Goal: Task Accomplishment & Management: Complete application form

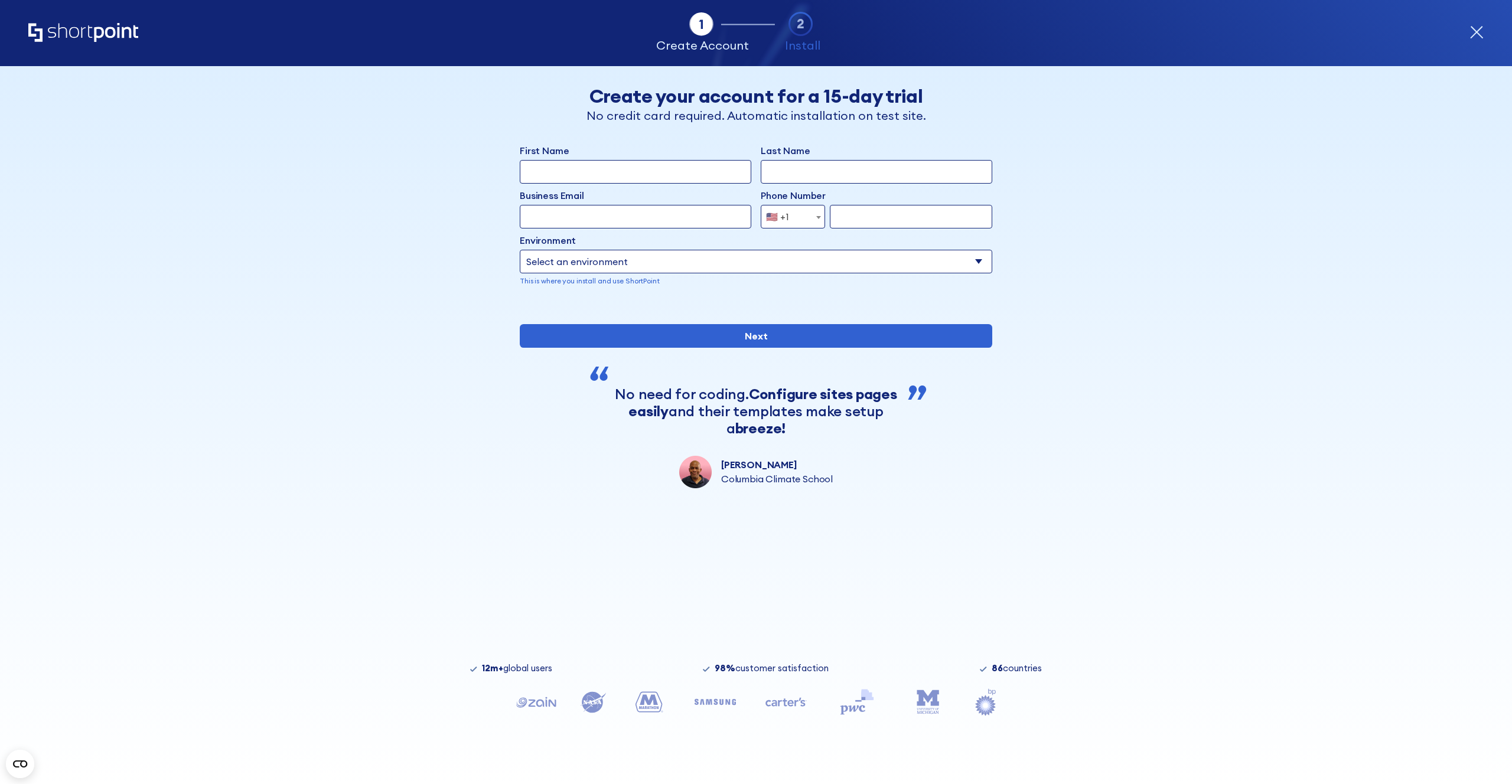
click at [616, 171] on input "First Name" at bounding box center [635, 172] width 232 height 24
type input "Charlotte"
type input "Fox"
type input "[DOMAIN_NAME][EMAIL_ADDRESS][DOMAIN_NAME]"
click at [879, 215] on input "form" at bounding box center [911, 216] width 163 height 24
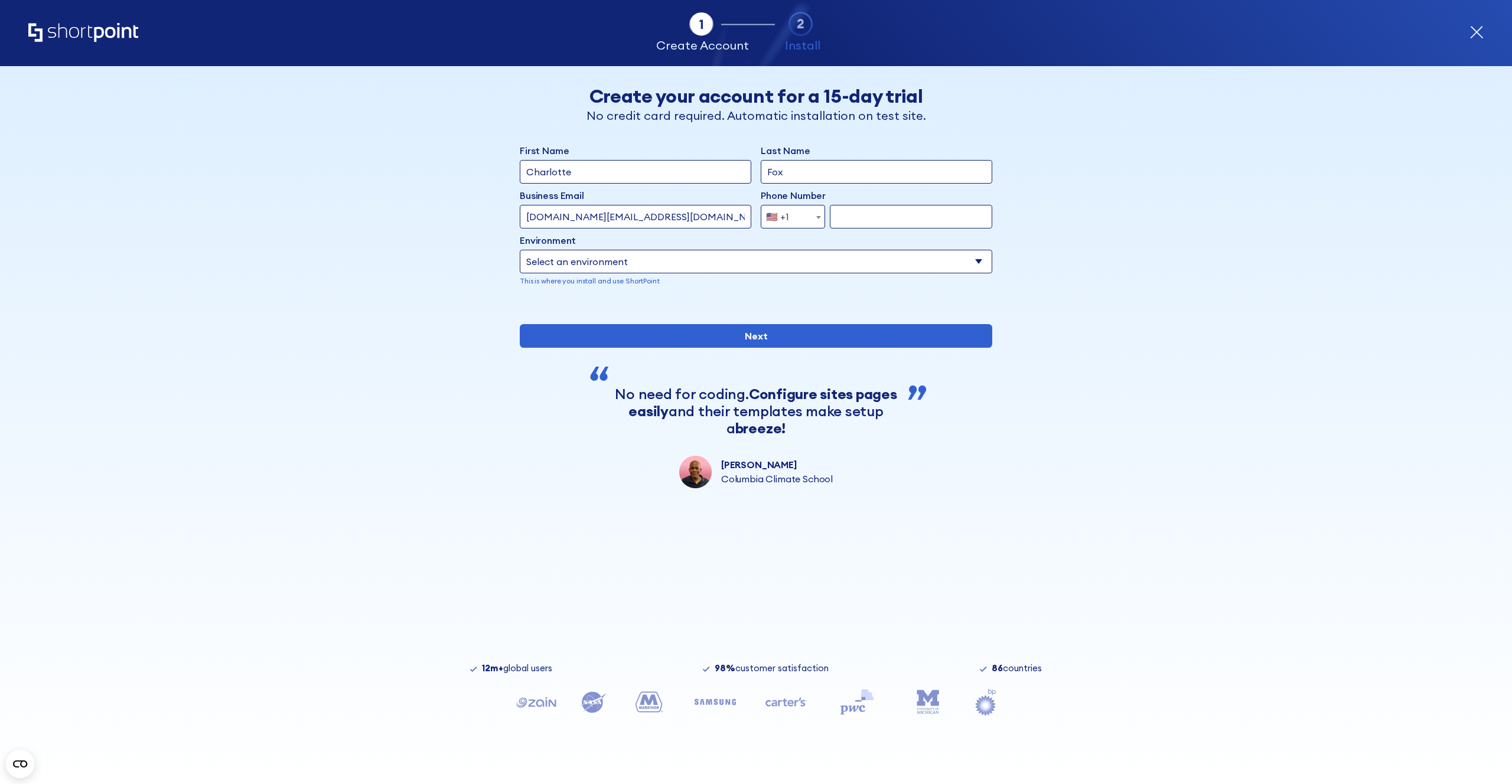
type input "3143656355"
click at [747, 265] on select "Select an environment Microsoft 365 SharePoint Online SharePoint Subscription E…" at bounding box center [755, 262] width 472 height 24
select select "SharePoint Online"
click at [519, 250] on select "Select an environment Microsoft 365 SharePoint Online SharePoint Subscription E…" at bounding box center [755, 262] width 472 height 24
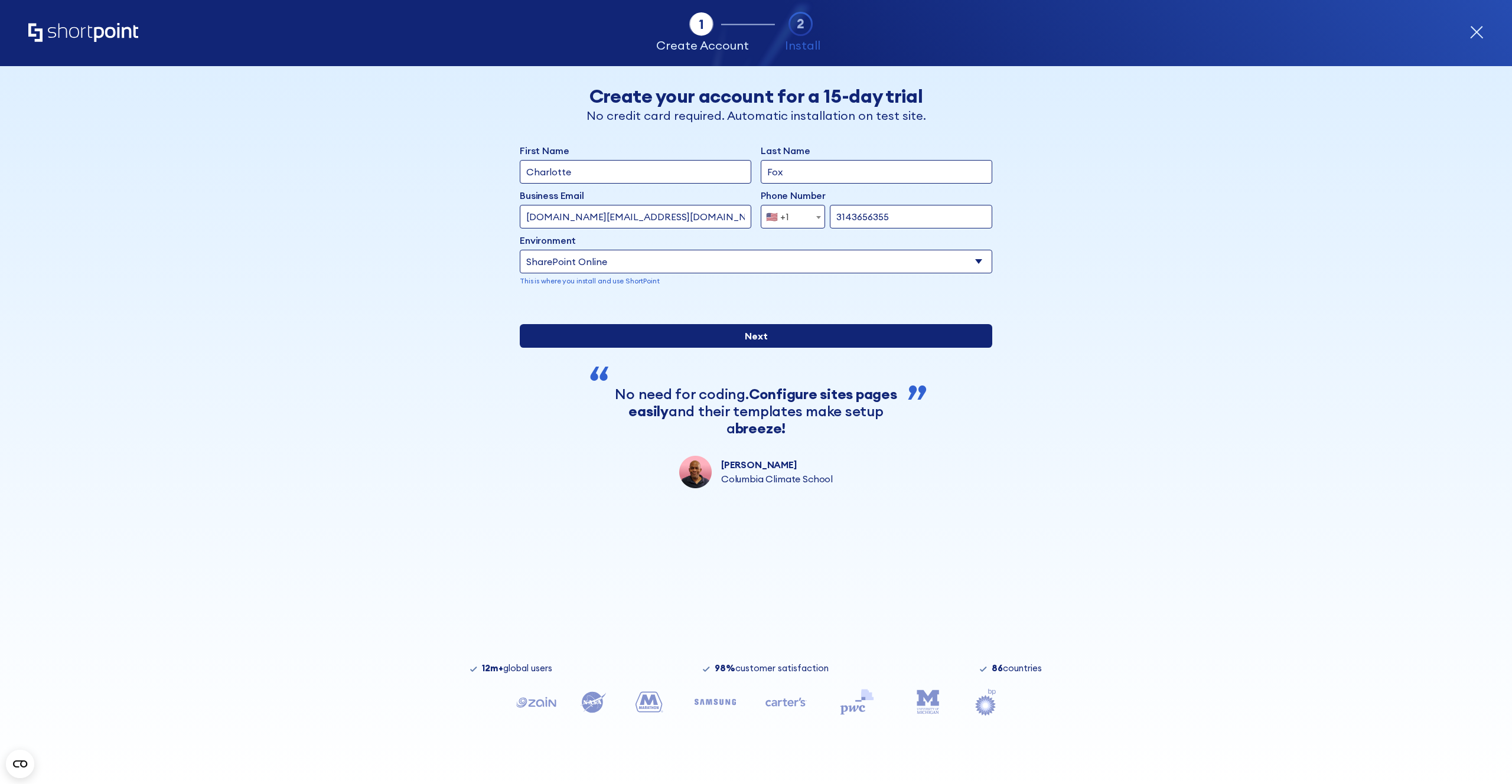
click at [695, 348] on input "Next" at bounding box center [755, 336] width 472 height 24
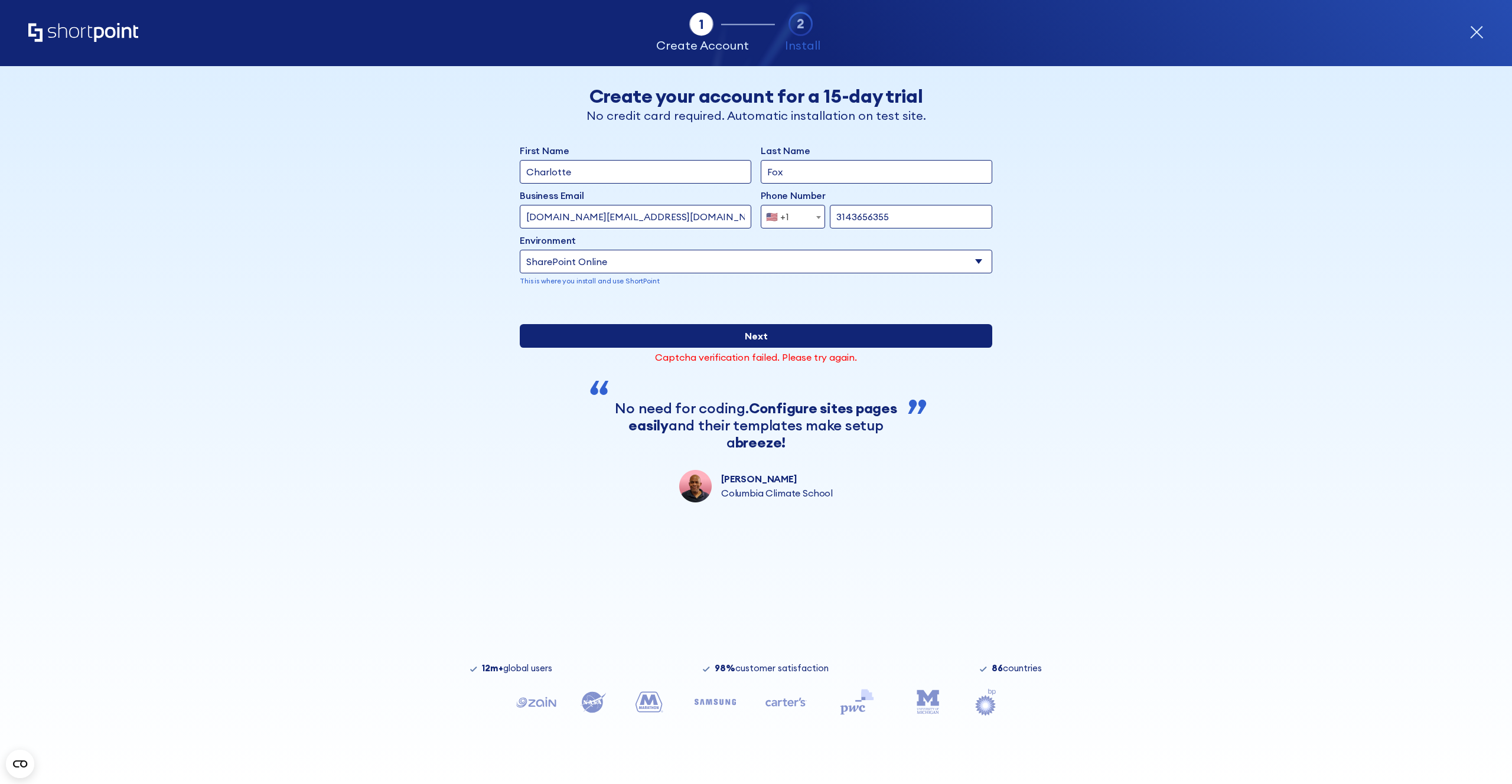
click at [751, 348] on input "Next" at bounding box center [755, 336] width 472 height 24
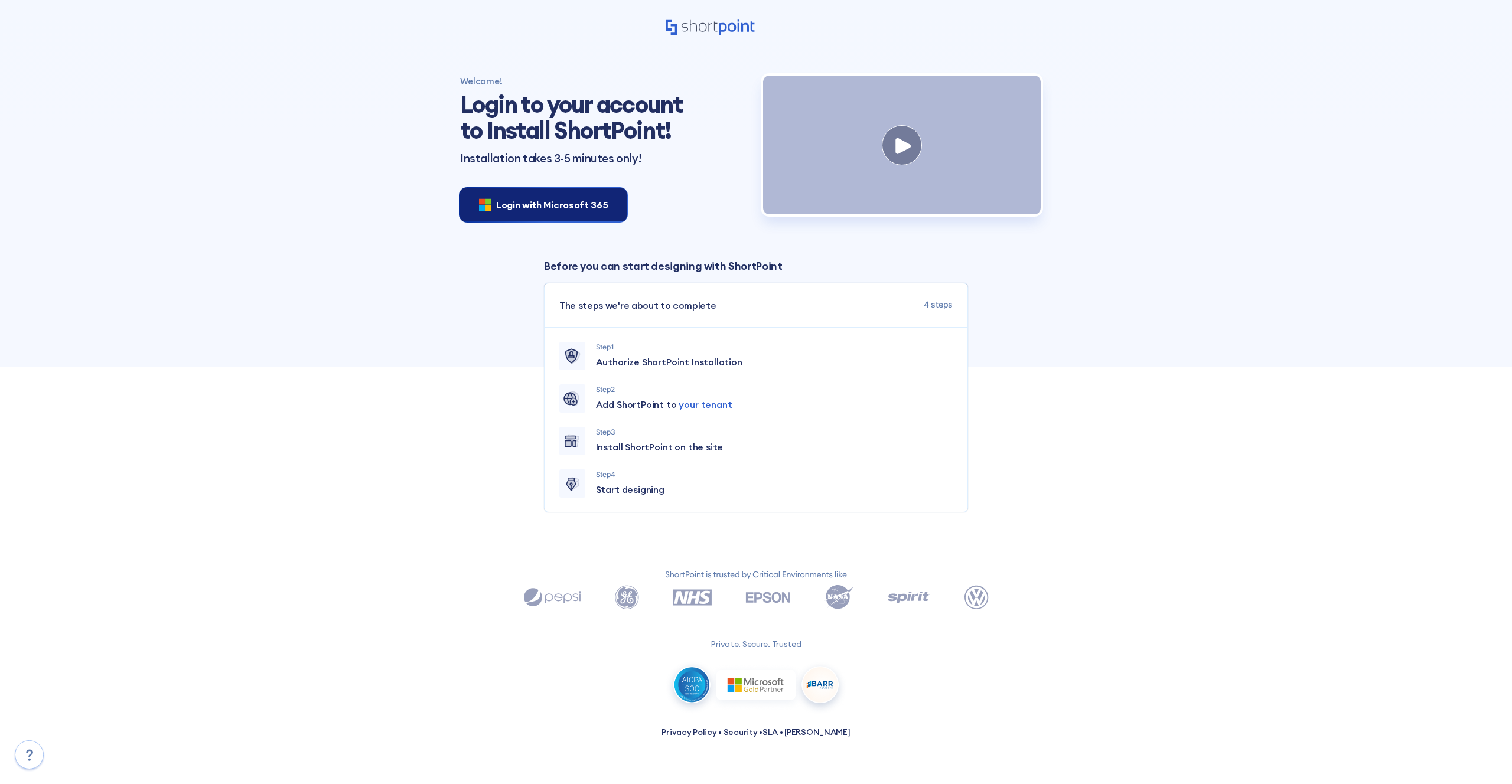
click at [580, 211] on span "Login with Microsoft 365" at bounding box center [552, 205] width 111 height 14
